Goal: Task Accomplishment & Management: Manage account settings

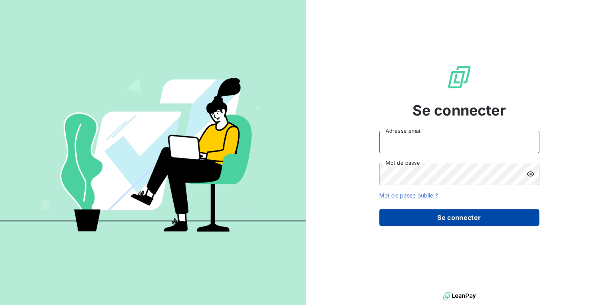
type input "[EMAIL_ADDRESS][DOMAIN_NAME]"
click at [428, 212] on button "Se connecter" at bounding box center [459, 217] width 160 height 17
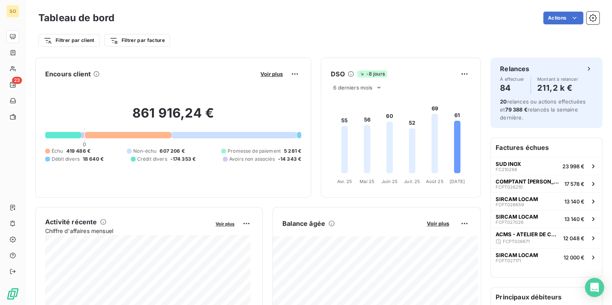
click at [254, 175] on div "861 916,24 € 0 Échu 419 486 € Non-échu 607 206 € Promesse de paiement 5 281 € D…" at bounding box center [173, 133] width 256 height 107
click at [436, 220] on span "Voir plus" at bounding box center [437, 223] width 22 height 6
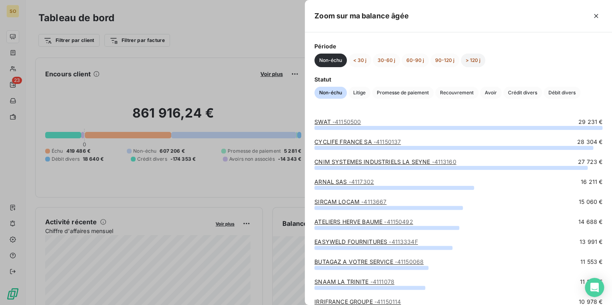
click at [481, 58] on button "> 120 j" at bounding box center [472, 61] width 24 height 14
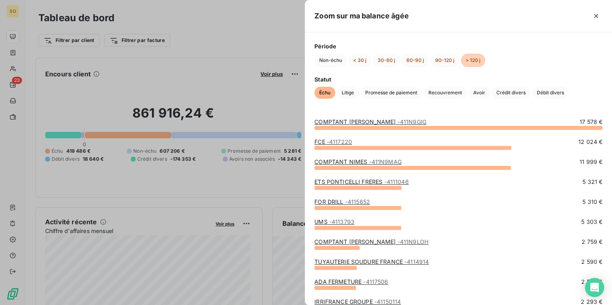
click at [243, 70] on div at bounding box center [306, 152] width 612 height 305
